Goal: Information Seeking & Learning: Learn about a topic

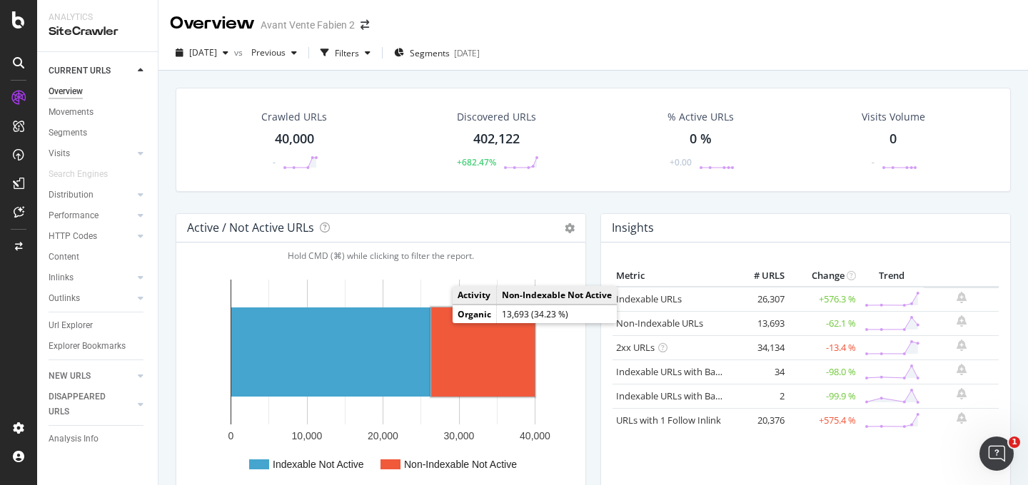
click at [453, 343] on rect "A chart." at bounding box center [482, 352] width 103 height 89
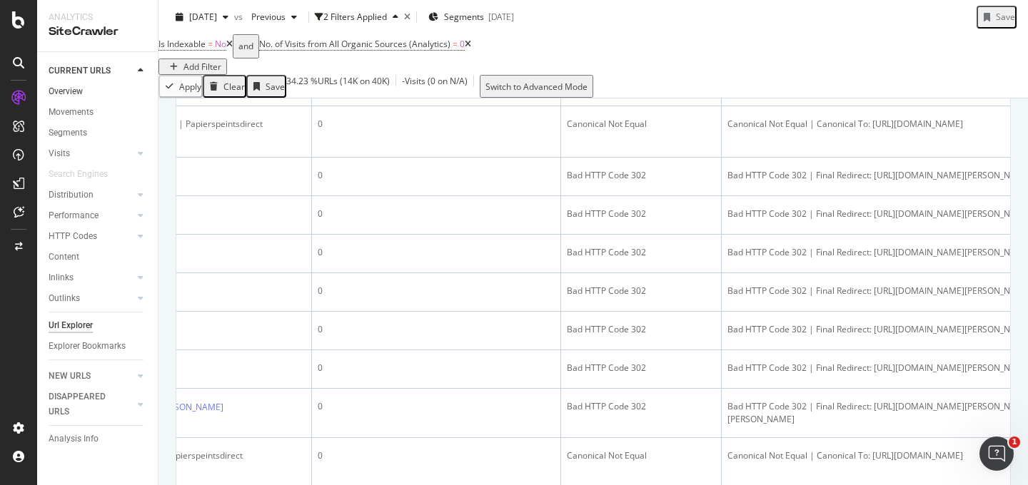
scroll to position [1111, 0]
click at [84, 93] on link "Overview" at bounding box center [98, 91] width 99 height 15
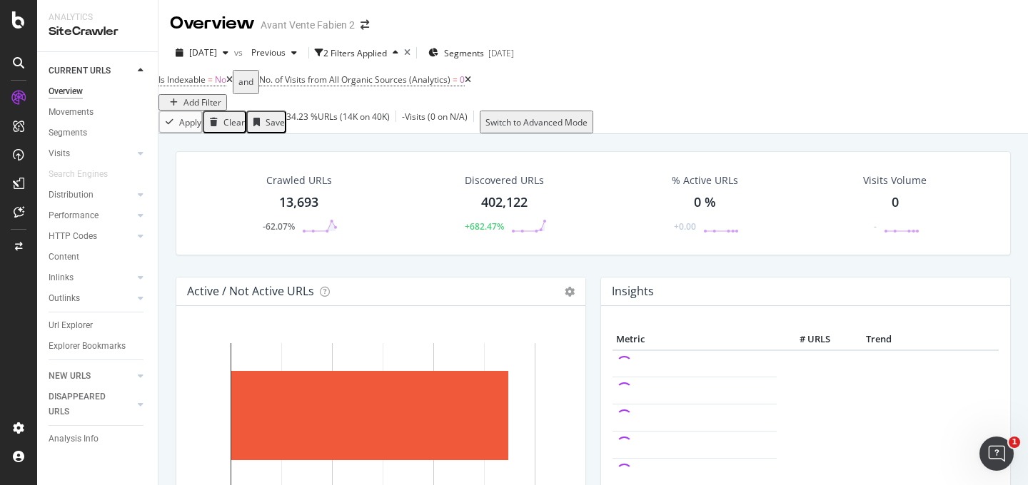
click at [233, 84] on icon at bounding box center [229, 80] width 6 height 9
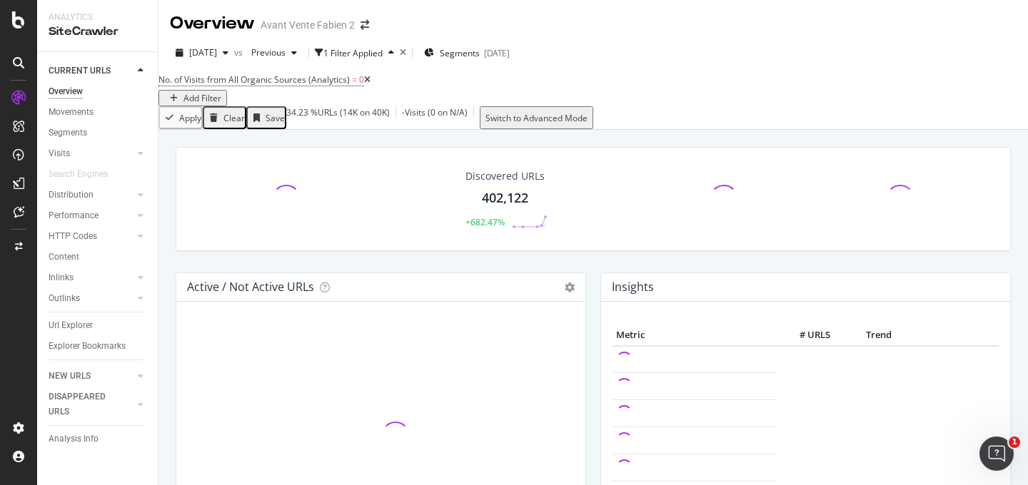
click at [370, 84] on icon at bounding box center [367, 80] width 6 height 9
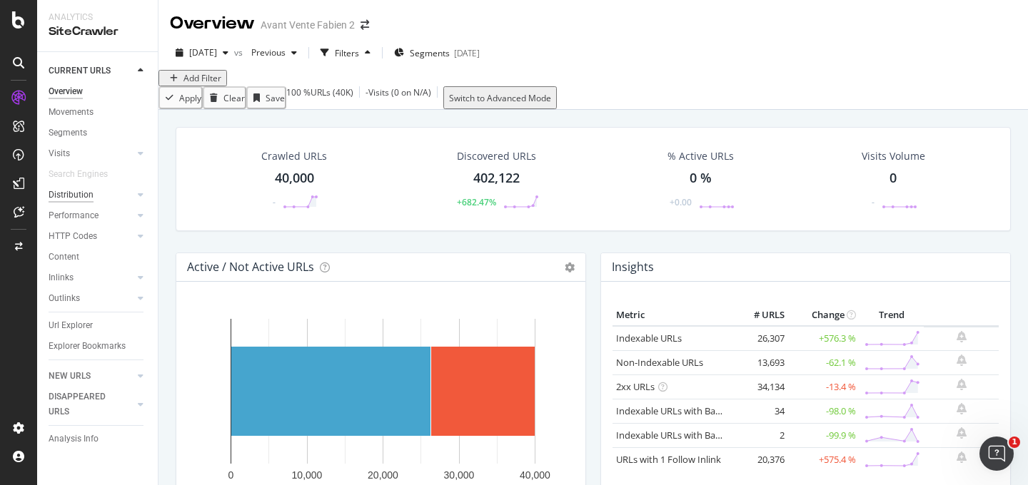
click at [76, 198] on div "Distribution" at bounding box center [71, 195] width 45 height 15
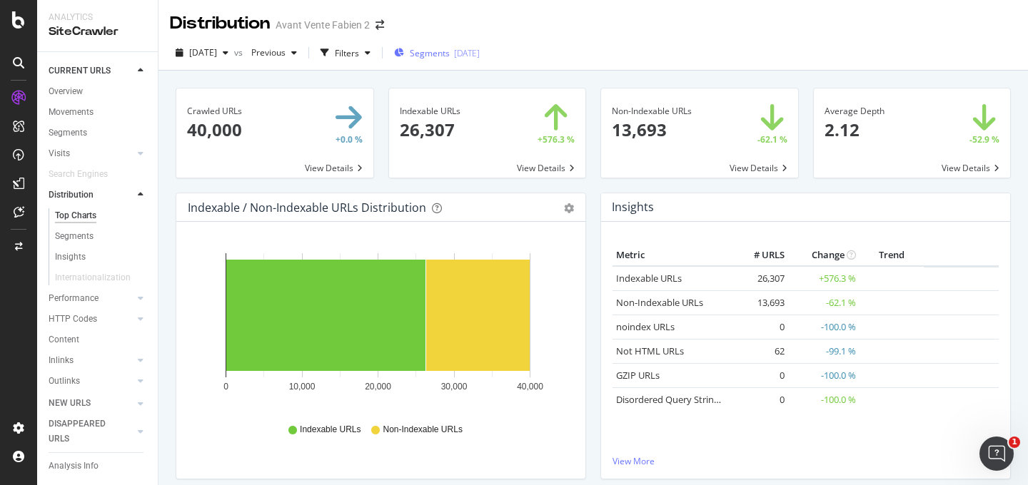
click at [480, 48] on div "[DATE]" at bounding box center [467, 53] width 26 height 12
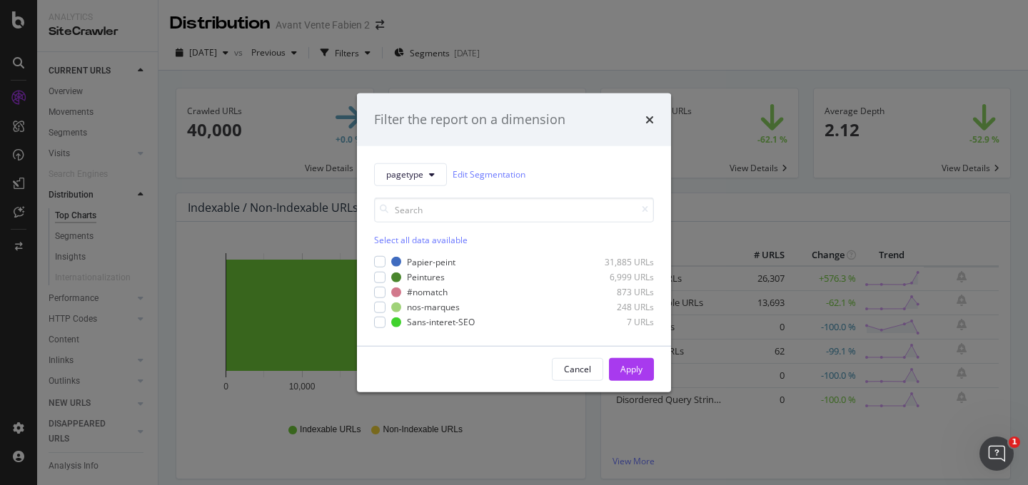
click at [410, 238] on div "Select all data available" at bounding box center [514, 239] width 280 height 12
click at [632, 381] on div "Cancel Apply" at bounding box center [514, 369] width 314 height 46
click at [635, 378] on div "Apply" at bounding box center [631, 368] width 22 height 21
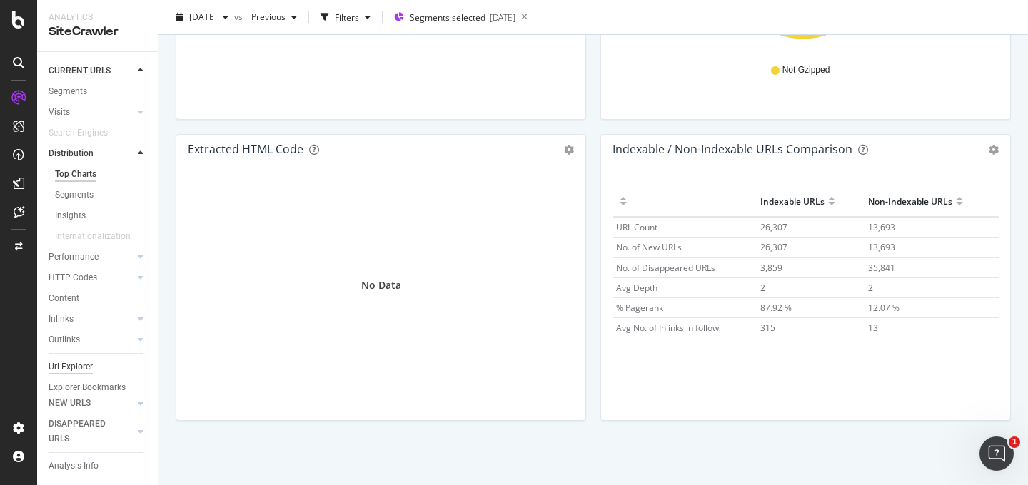
scroll to position [70, 0]
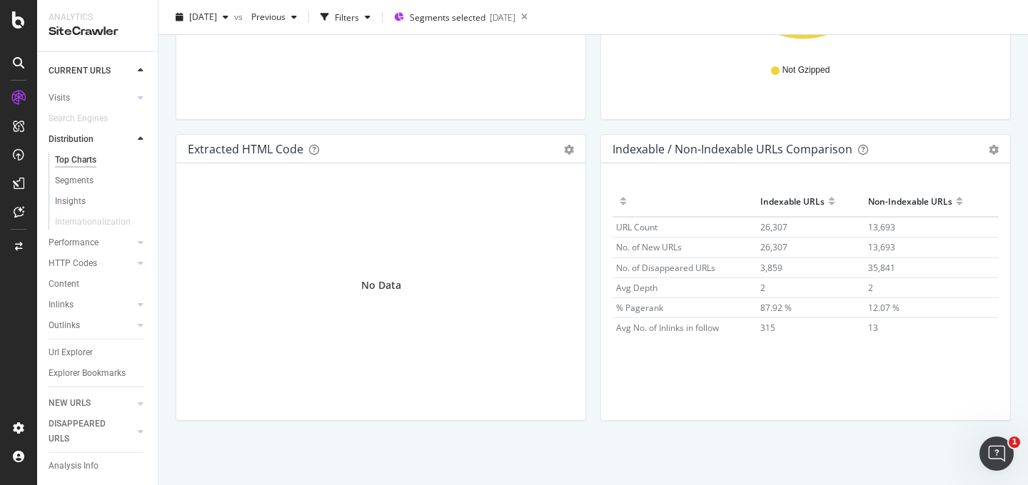
drag, startPoint x: 53, startPoint y: 311, endPoint x: 285, endPoint y: 244, distance: 242.2
click at [54, 318] on div "Outlinks" at bounding box center [64, 325] width 31 height 15
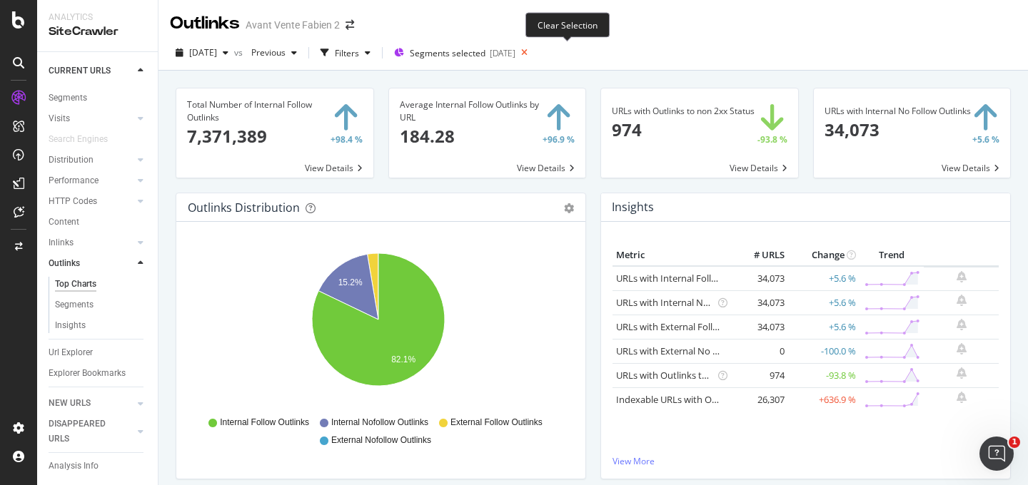
click at [533, 54] on icon at bounding box center [524, 53] width 18 height 20
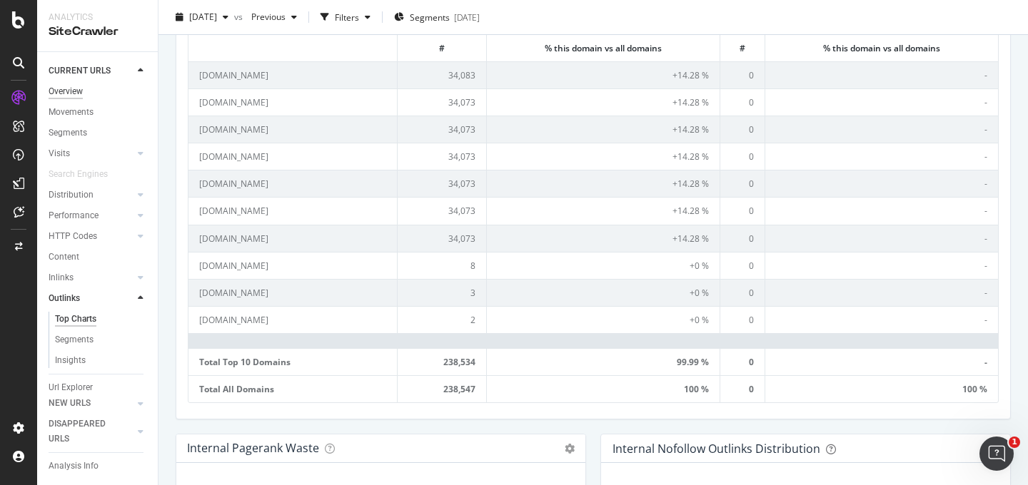
click at [72, 96] on div "Overview" at bounding box center [66, 91] width 34 height 15
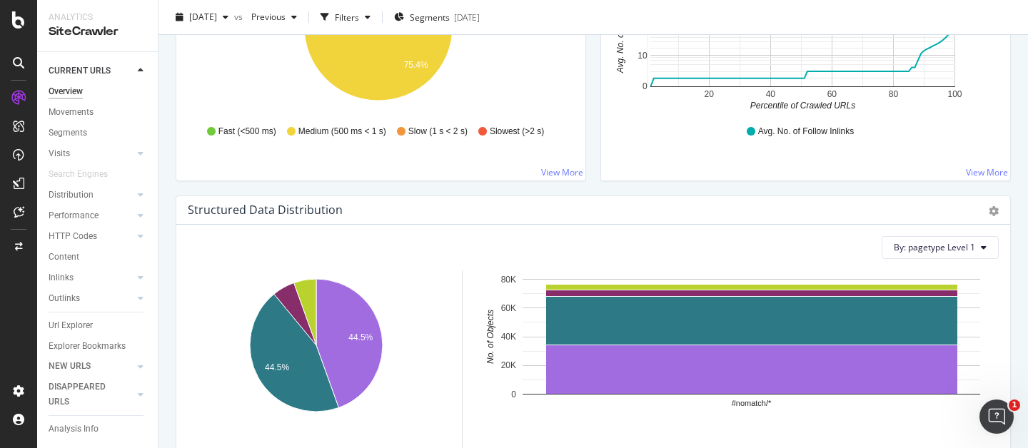
scroll to position [1622, 0]
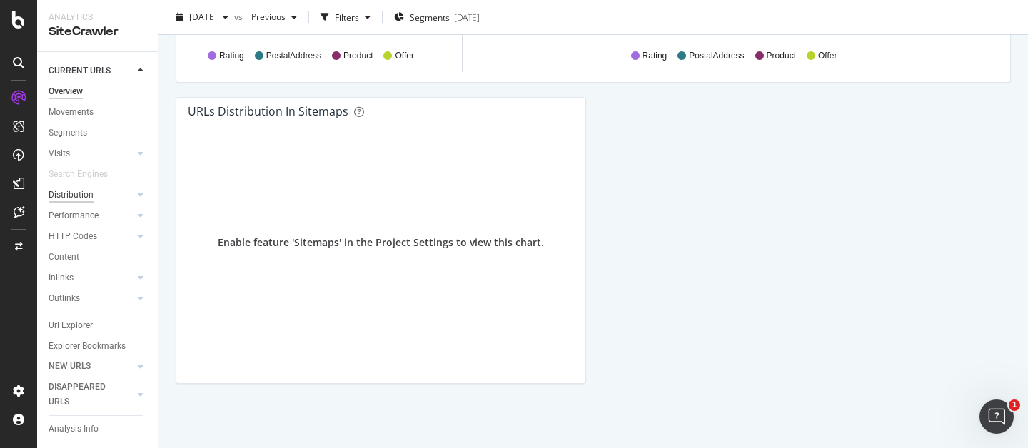
click at [69, 196] on div "Distribution" at bounding box center [71, 195] width 45 height 15
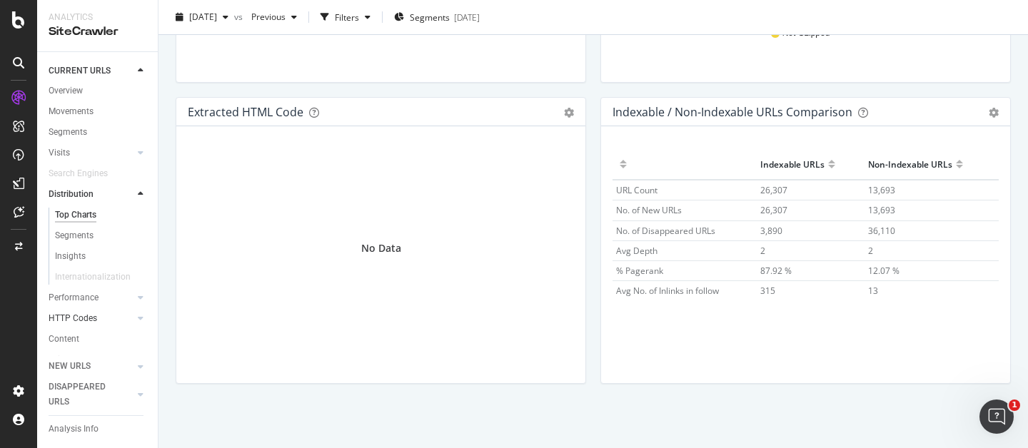
scroll to position [107, 0]
click at [68, 281] on div "Outlinks" at bounding box center [64, 288] width 31 height 15
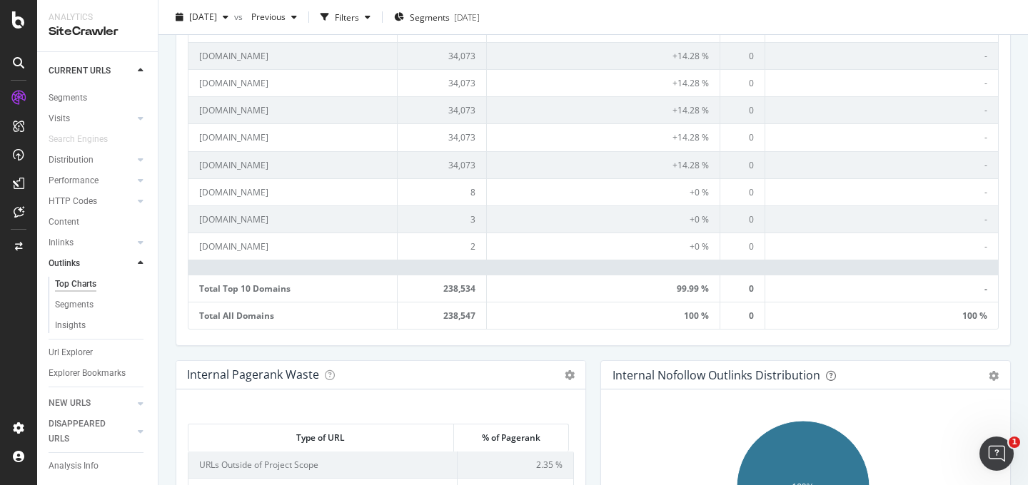
scroll to position [50, 0]
